Goal: Check status: Check status

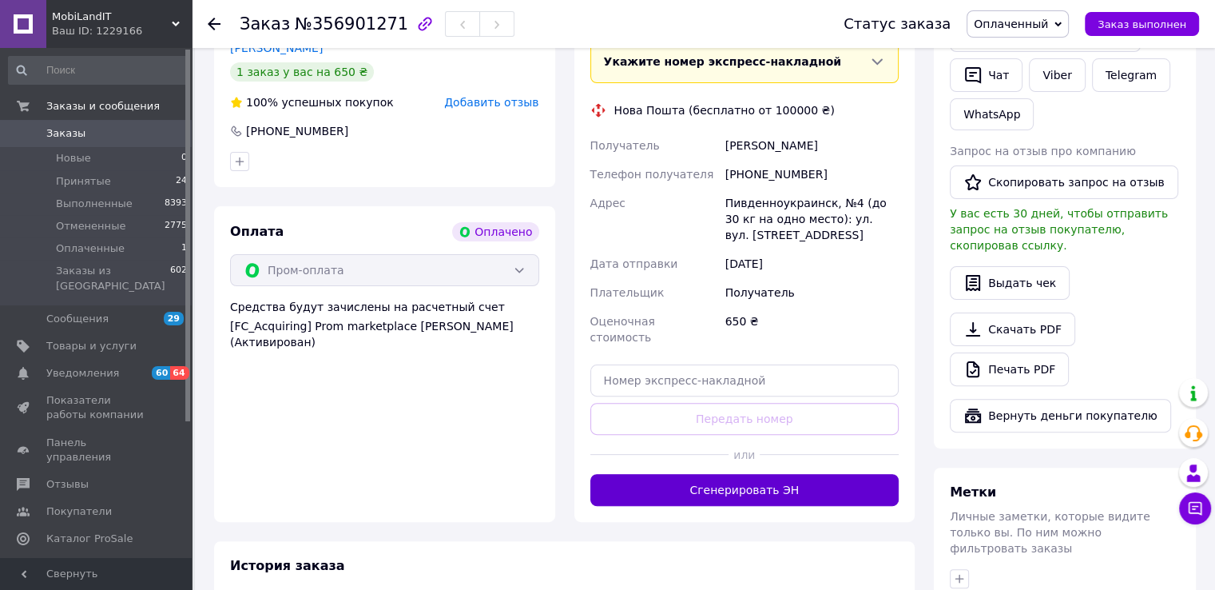
scroll to position [400, 0]
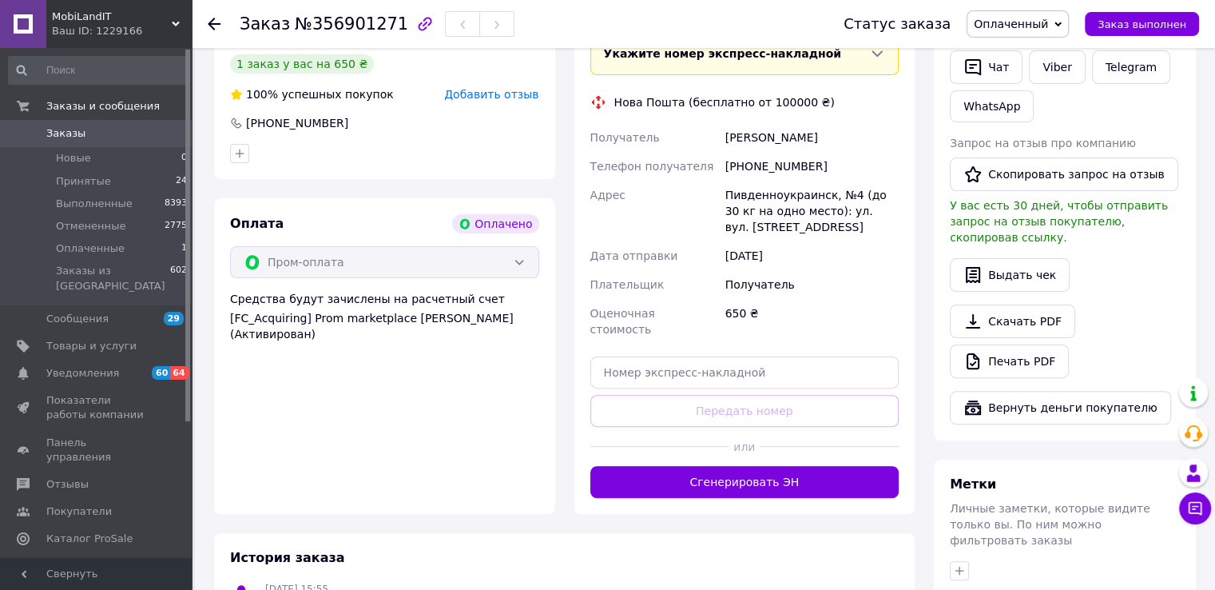
click at [690, 467] on button "Сгенерировать ЭН" at bounding box center [744, 482] width 309 height 32
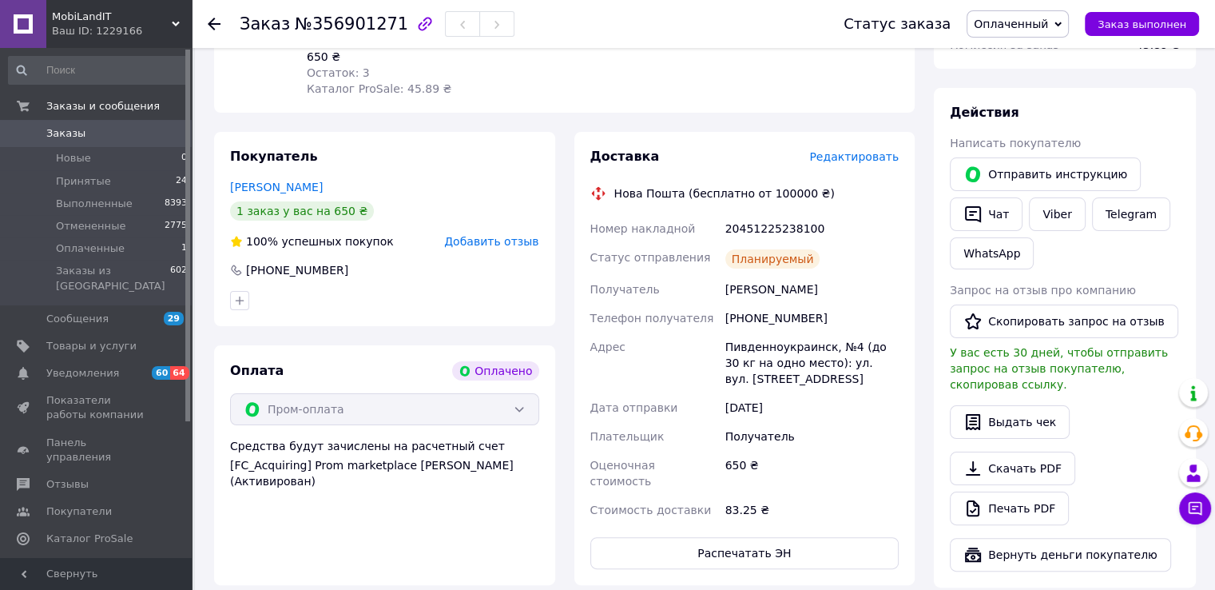
scroll to position [240, 0]
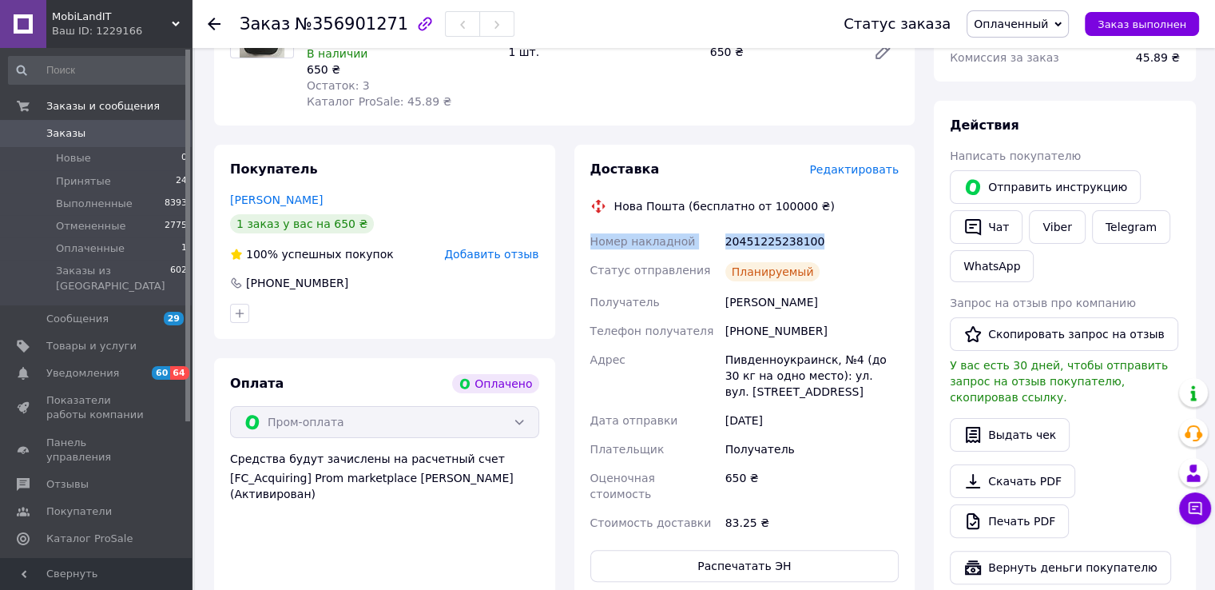
drag, startPoint x: 773, startPoint y: 244, endPoint x: 588, endPoint y: 243, distance: 185.4
click at [588, 243] on div "Номер накладной 20451225238100 Статус отправления Планируемый Получатель [PERSO…" at bounding box center [745, 382] width 316 height 310
copy div "Номер накладной 20451225238100"
click at [1059, 225] on link "Viber" at bounding box center [1057, 227] width 56 height 34
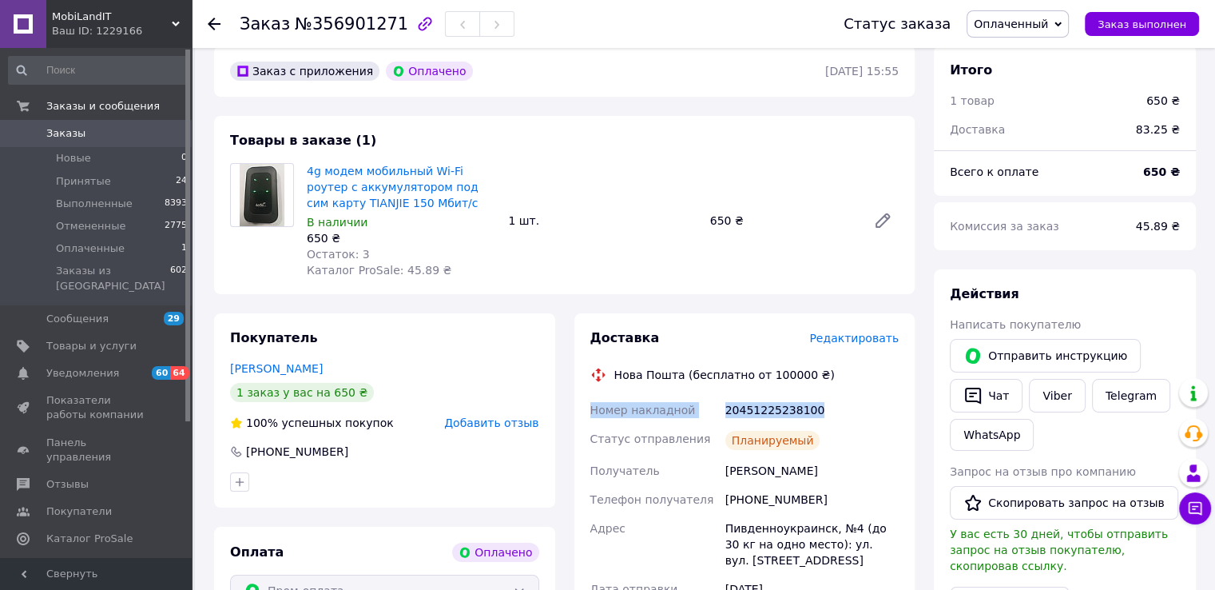
scroll to position [53, 0]
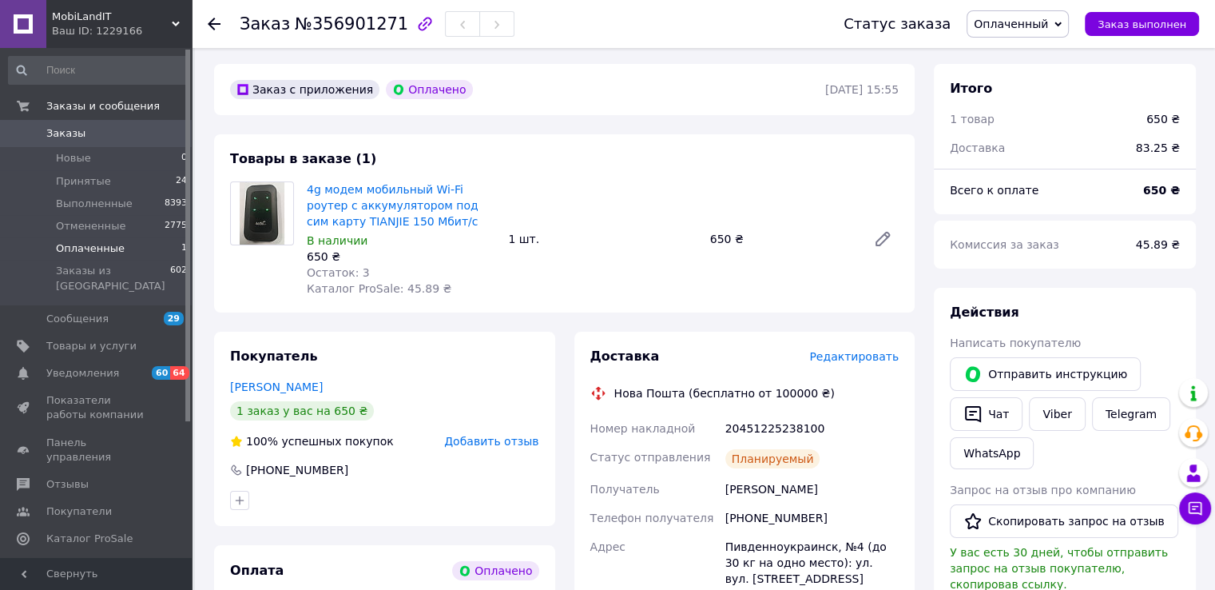
click at [78, 249] on span "Оплаченные" at bounding box center [90, 248] width 69 height 14
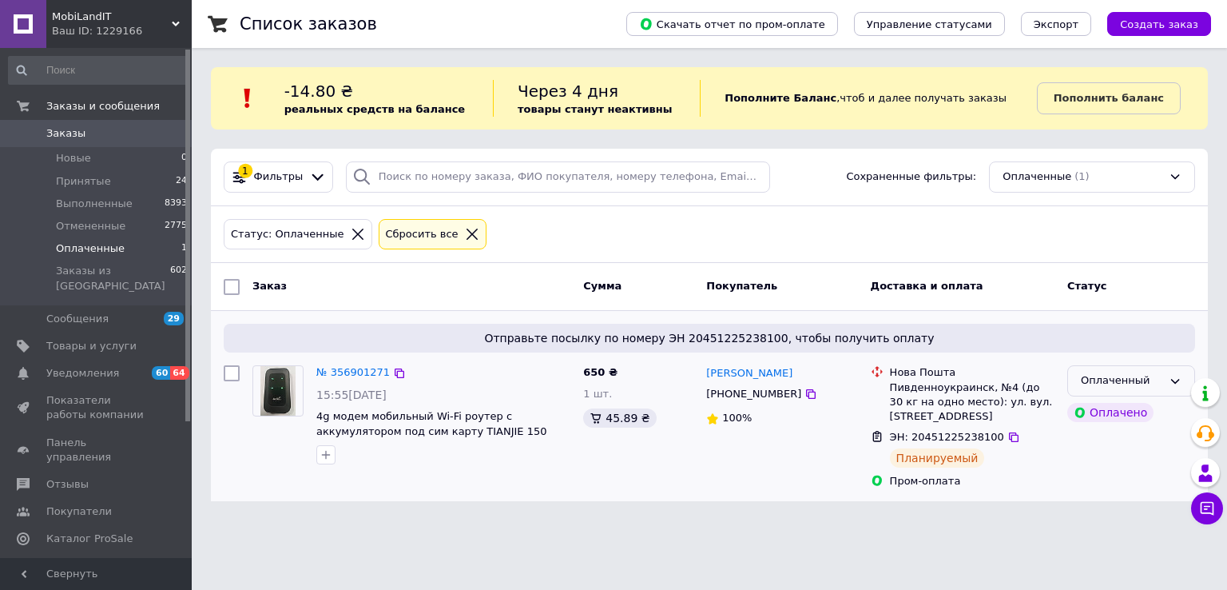
click at [1171, 384] on icon at bounding box center [1175, 381] width 13 height 13
click at [1081, 416] on li "Принят" at bounding box center [1131, 415] width 126 height 30
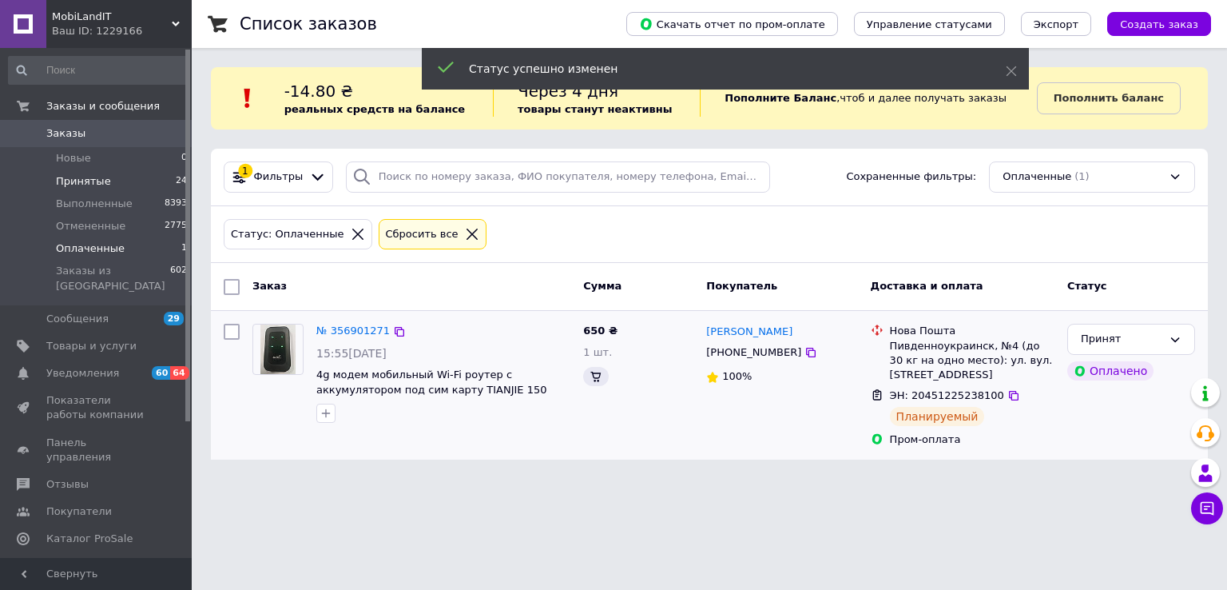
click at [89, 180] on span "Принятые" at bounding box center [83, 181] width 55 height 14
